Goal: Navigation & Orientation: Find specific page/section

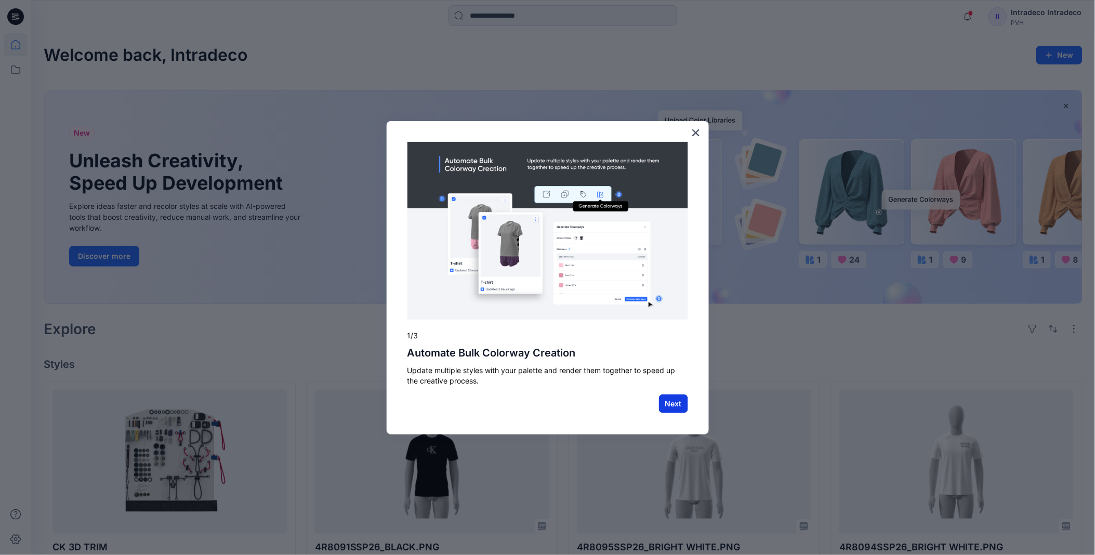
click at [674, 408] on button "Next" at bounding box center [673, 404] width 29 height 19
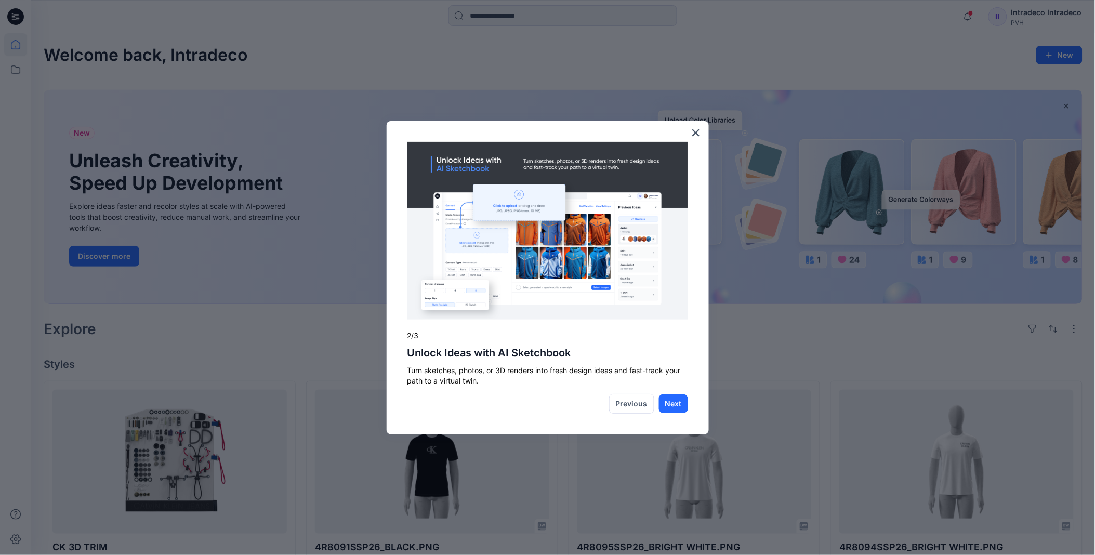
click at [674, 408] on button "Next" at bounding box center [673, 404] width 29 height 19
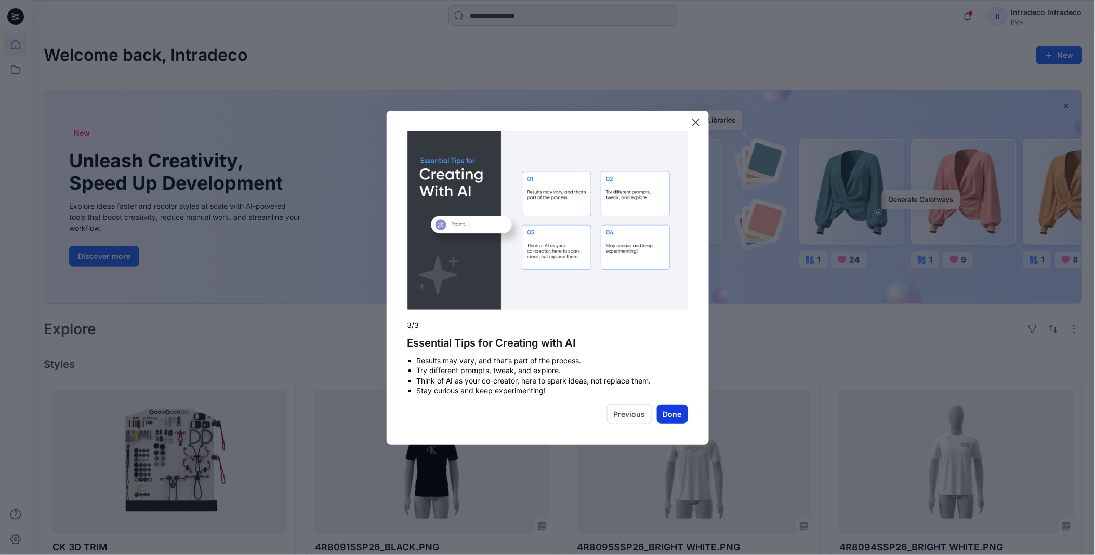
click at [667, 414] on button "Done" at bounding box center [672, 414] width 31 height 19
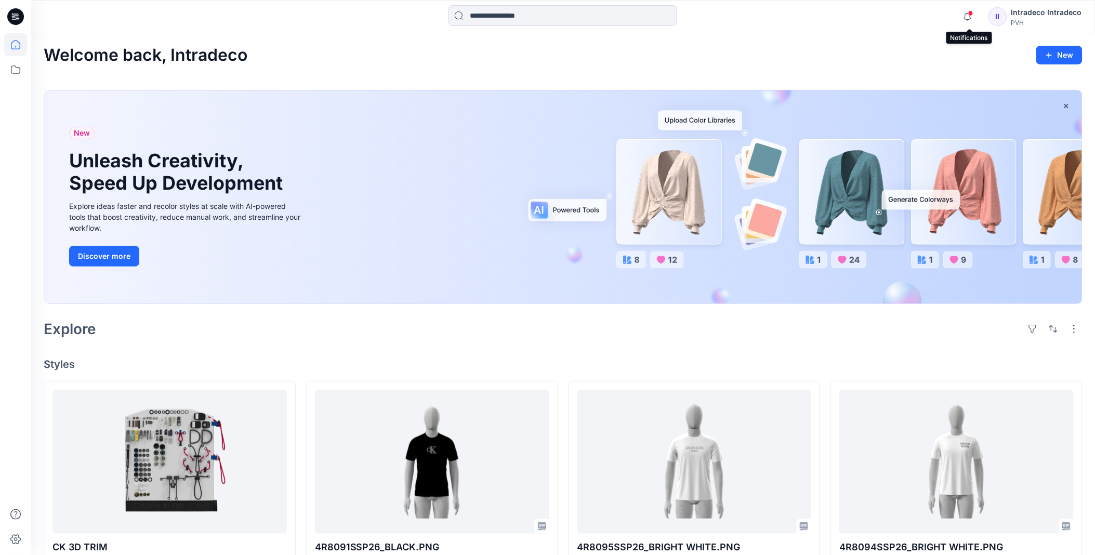
click at [973, 15] on span at bounding box center [971, 13] width 5 height 6
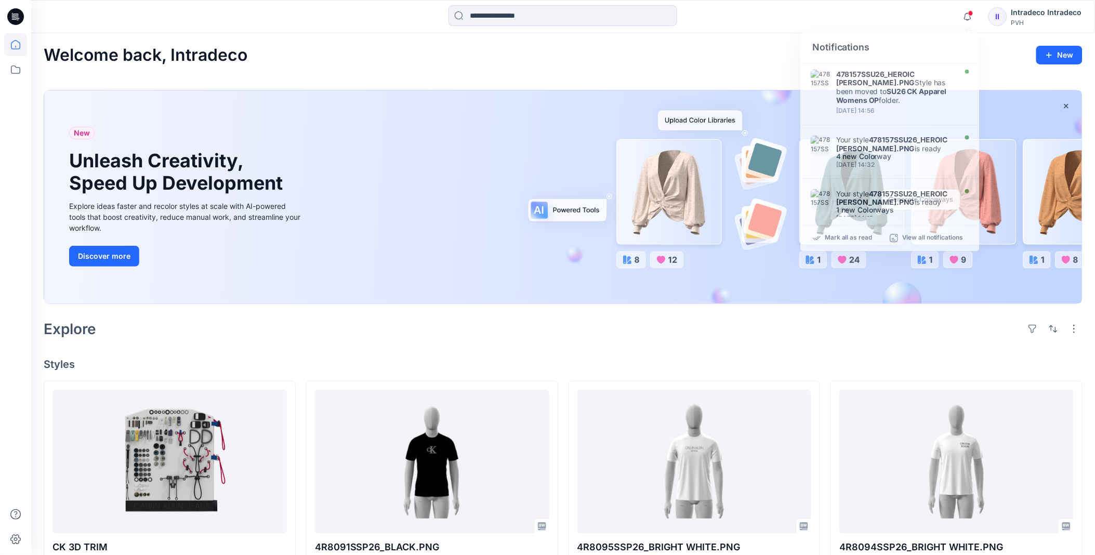
click at [280, 153] on h1 "Unleash Creativity, Speed Up Development" at bounding box center [178, 172] width 218 height 45
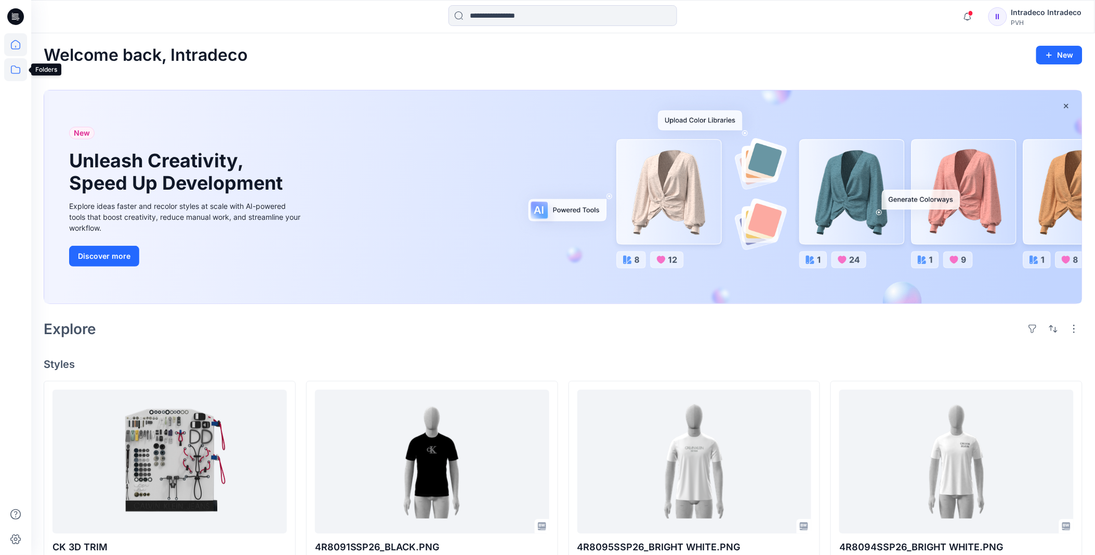
click at [15, 66] on icon at bounding box center [15, 70] width 9 height 8
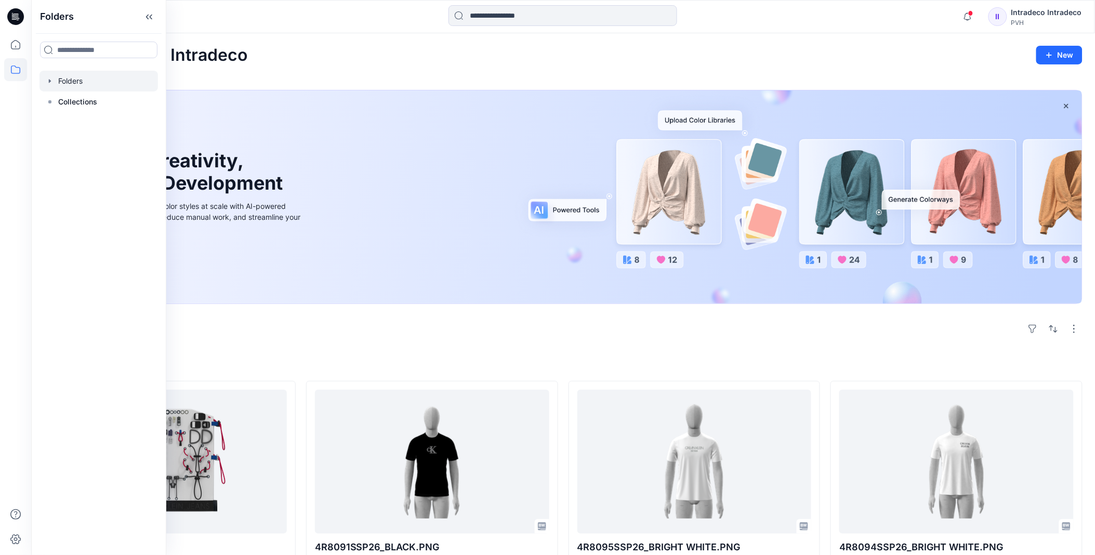
click at [71, 77] on div at bounding box center [99, 81] width 119 height 21
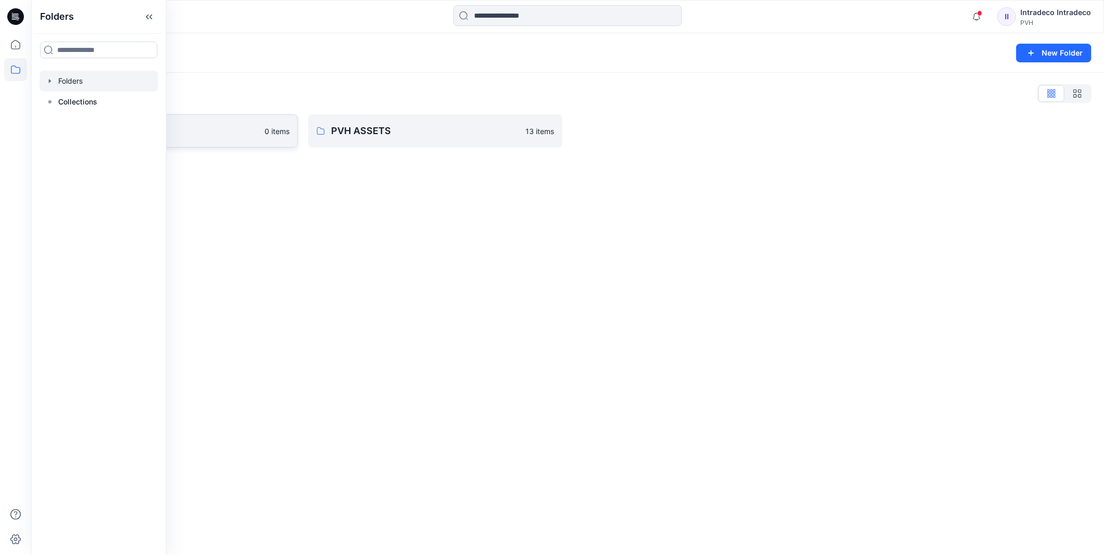
click at [251, 138] on link "Intradeco 0 items" at bounding box center [171, 130] width 254 height 33
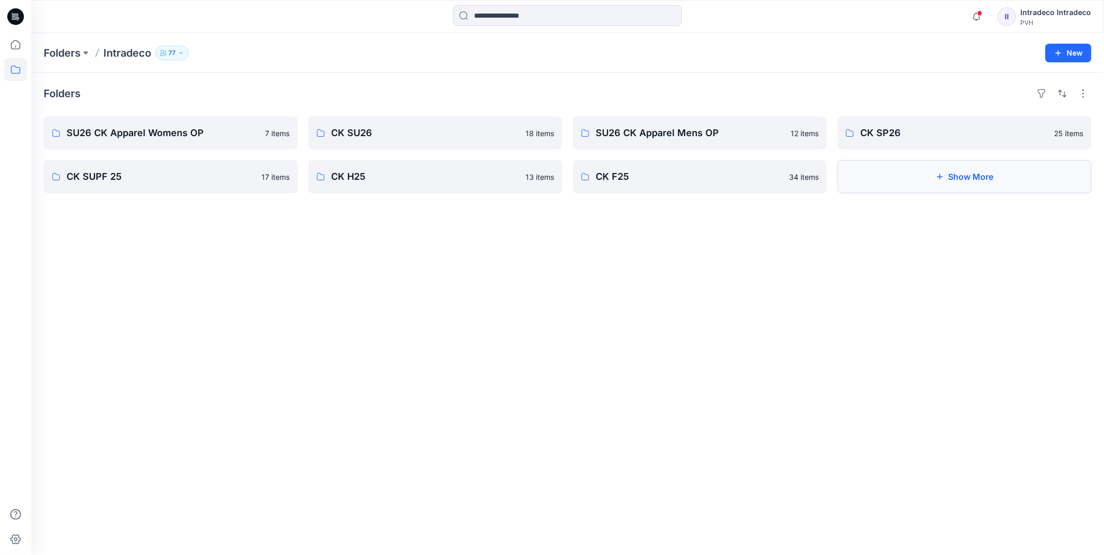
click at [995, 178] on button "Show More" at bounding box center [965, 176] width 254 height 33
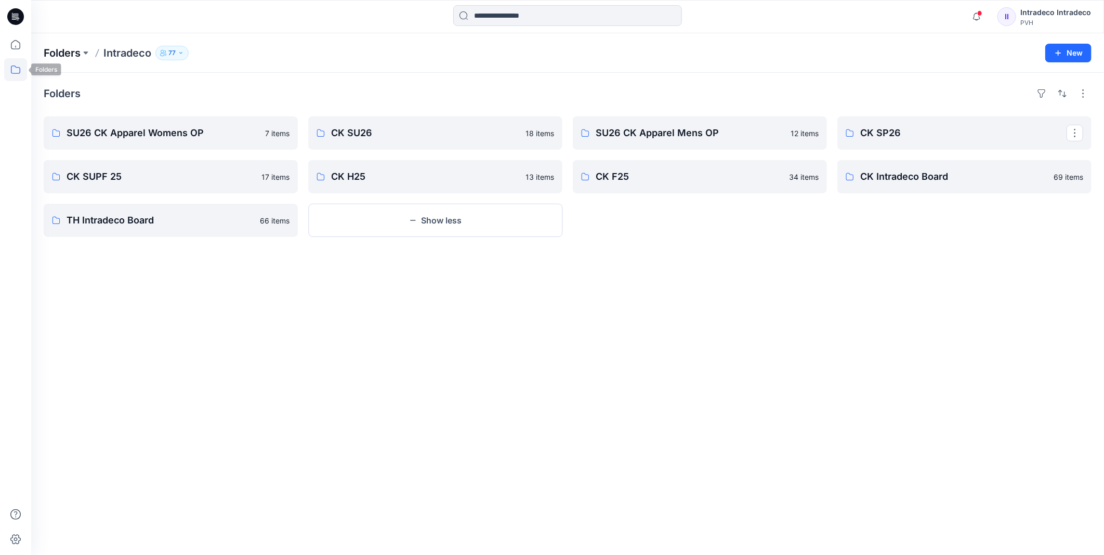
click at [44, 57] on p "Folders" at bounding box center [62, 53] width 37 height 15
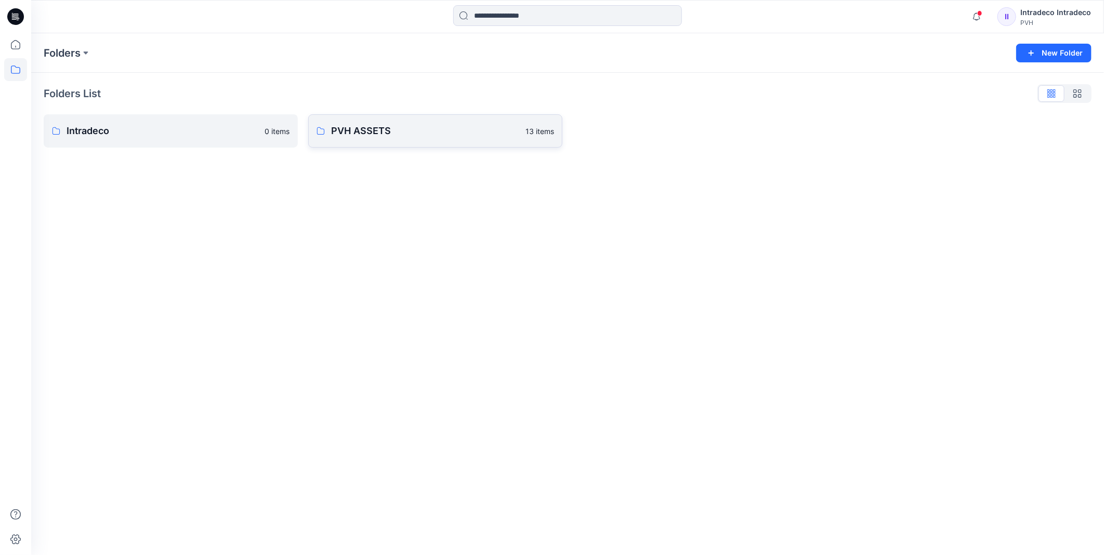
click at [367, 126] on p "PVH ASSETS" at bounding box center [425, 131] width 188 height 15
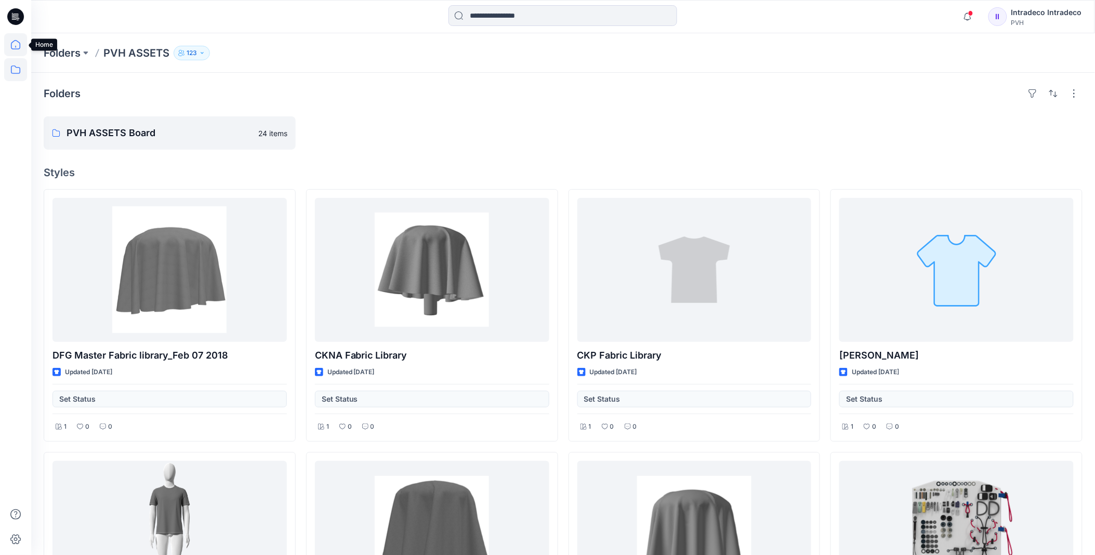
click at [22, 42] on icon at bounding box center [15, 44] width 23 height 23
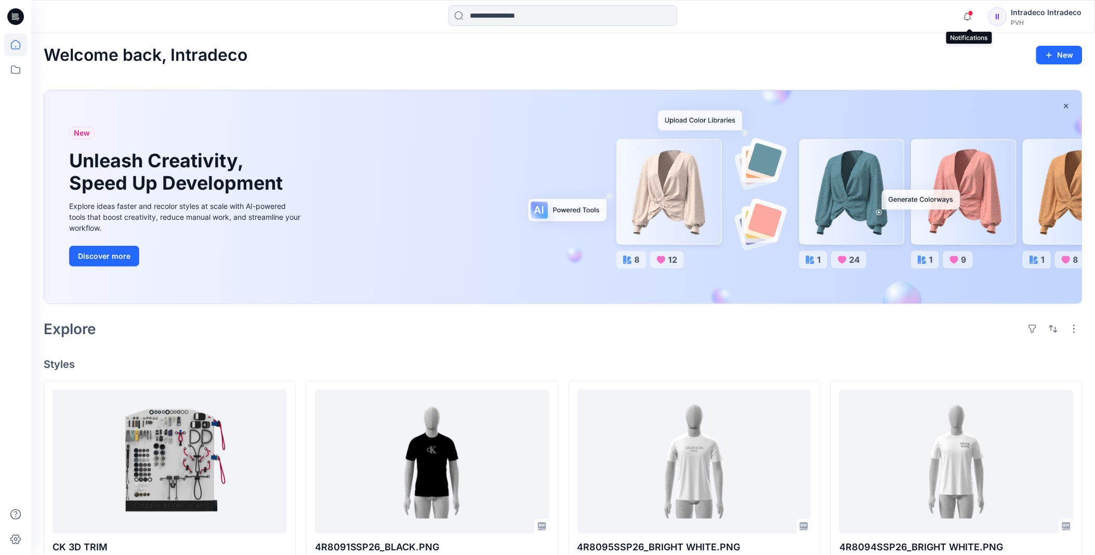
click at [971, 12] on span at bounding box center [971, 13] width 5 height 6
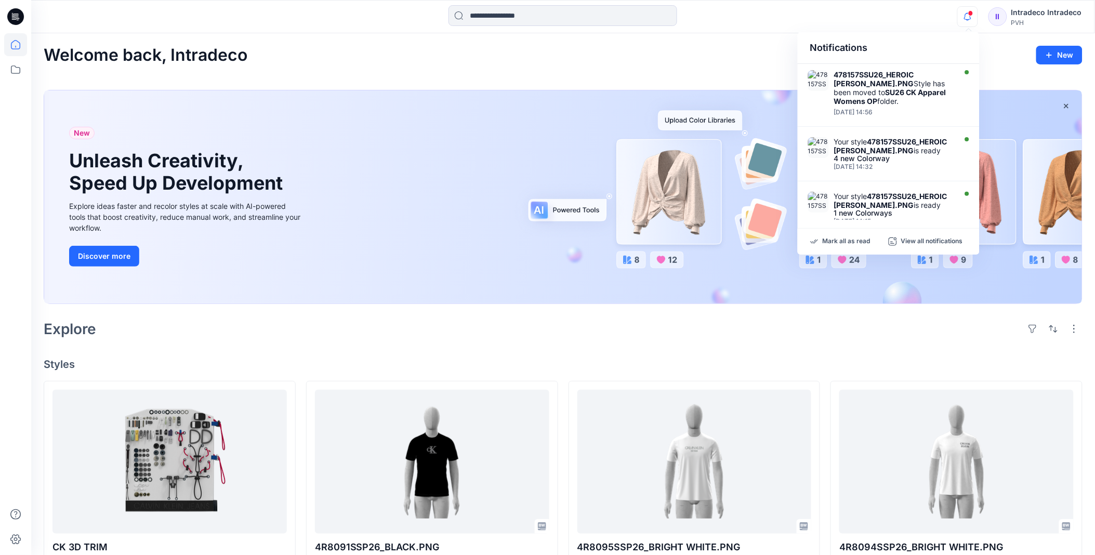
click at [1003, 12] on div "II" at bounding box center [998, 16] width 19 height 19
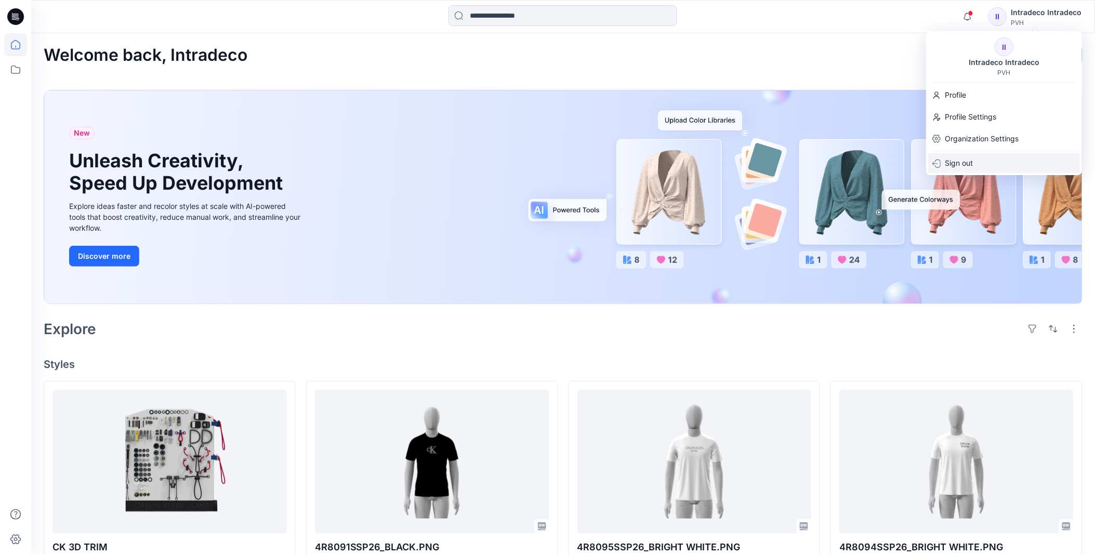
click at [966, 159] on p "Sign out" at bounding box center [959, 163] width 28 height 20
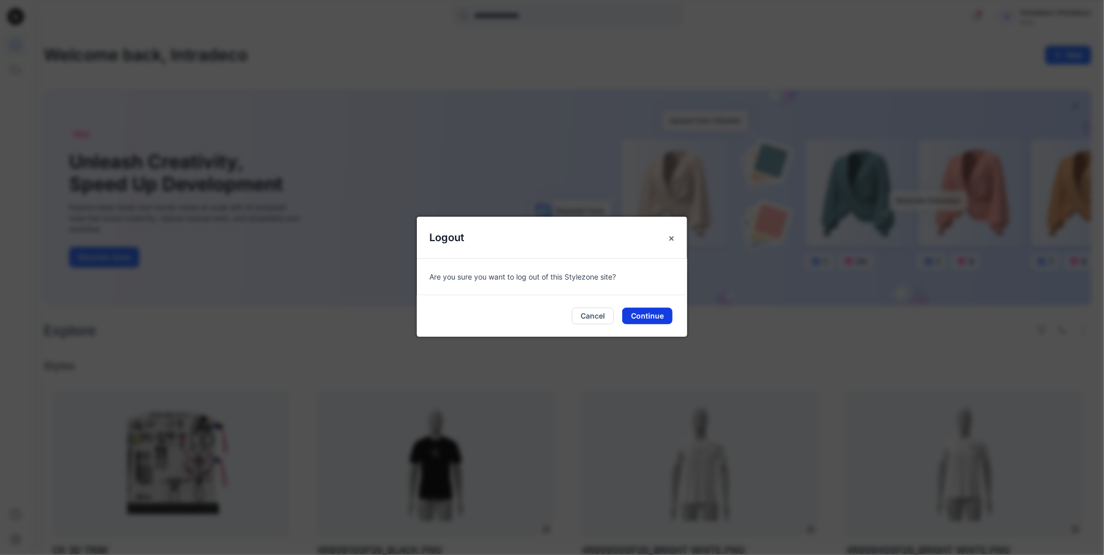
click at [638, 315] on button "Continue" at bounding box center [647, 316] width 50 height 17
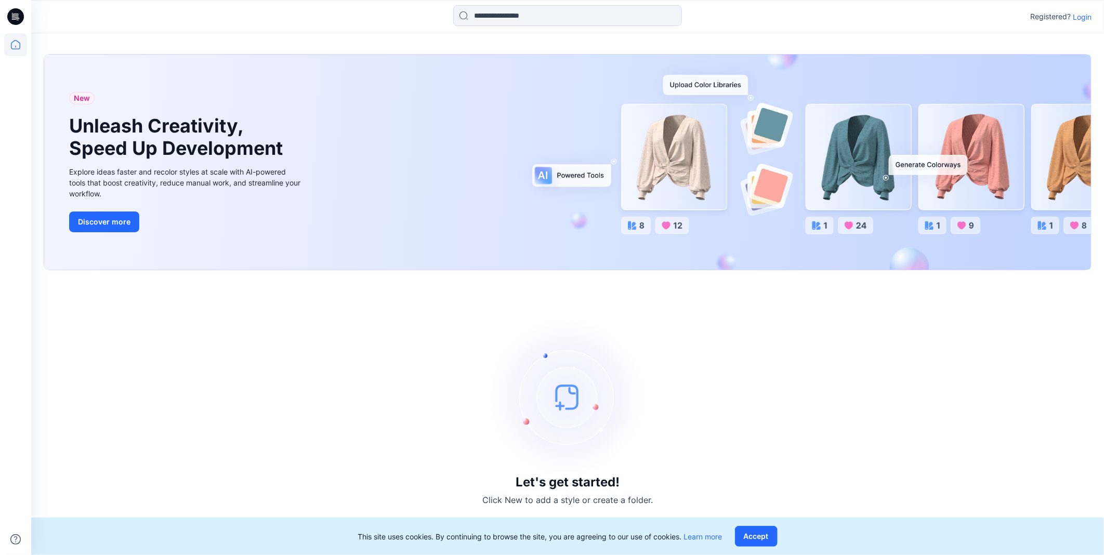
click at [1079, 19] on p "Login" at bounding box center [1082, 16] width 19 height 11
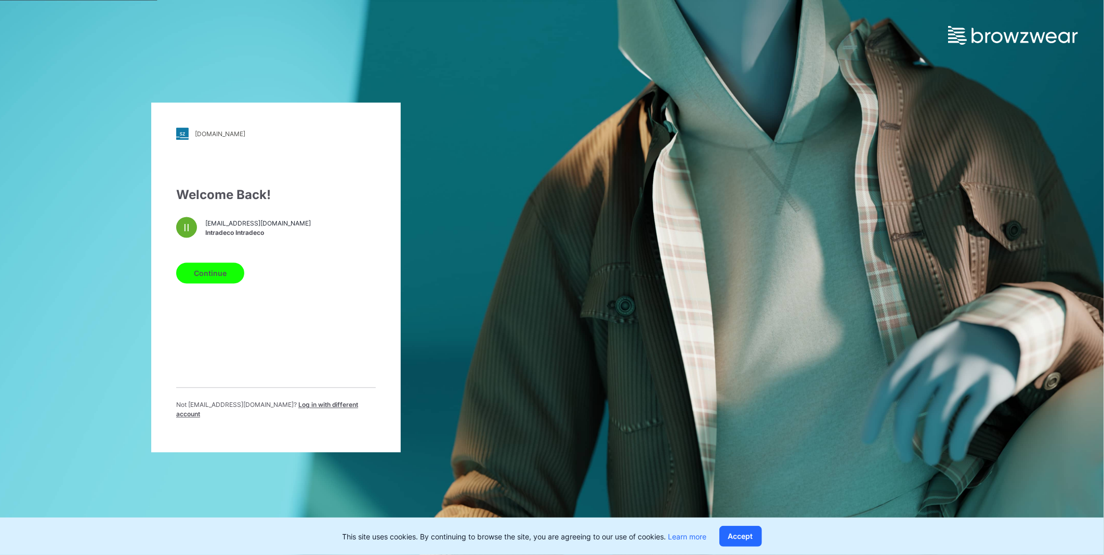
click at [208, 277] on button "Continue" at bounding box center [210, 273] width 68 height 21
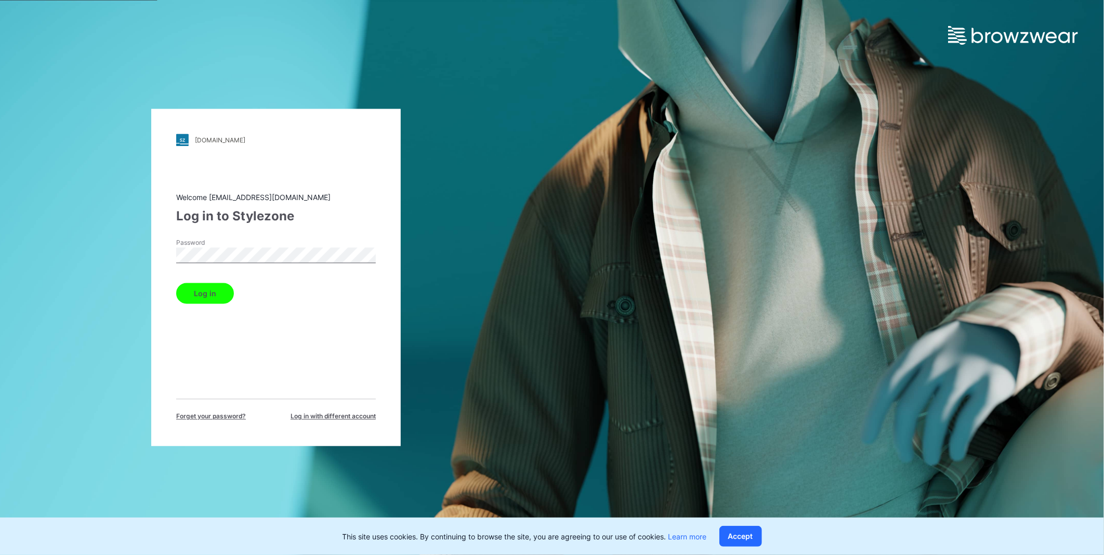
click at [176, 283] on button "Log in" at bounding box center [205, 293] width 58 height 21
